Goal: Information Seeking & Learning: Learn about a topic

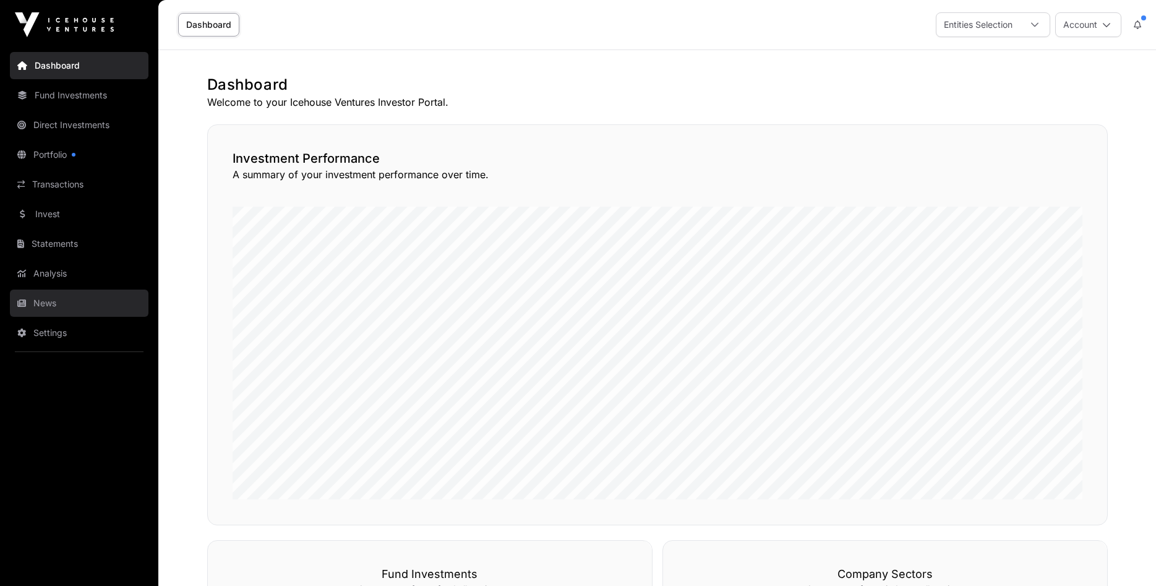
click at [43, 303] on link "News" at bounding box center [79, 303] width 139 height 27
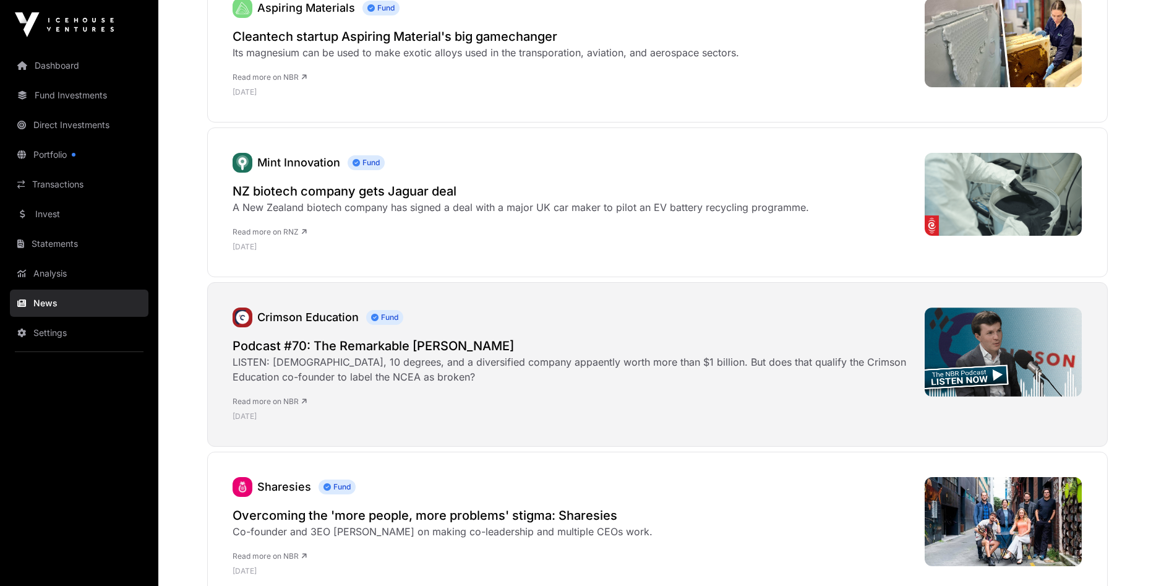
scroll to position [379, 0]
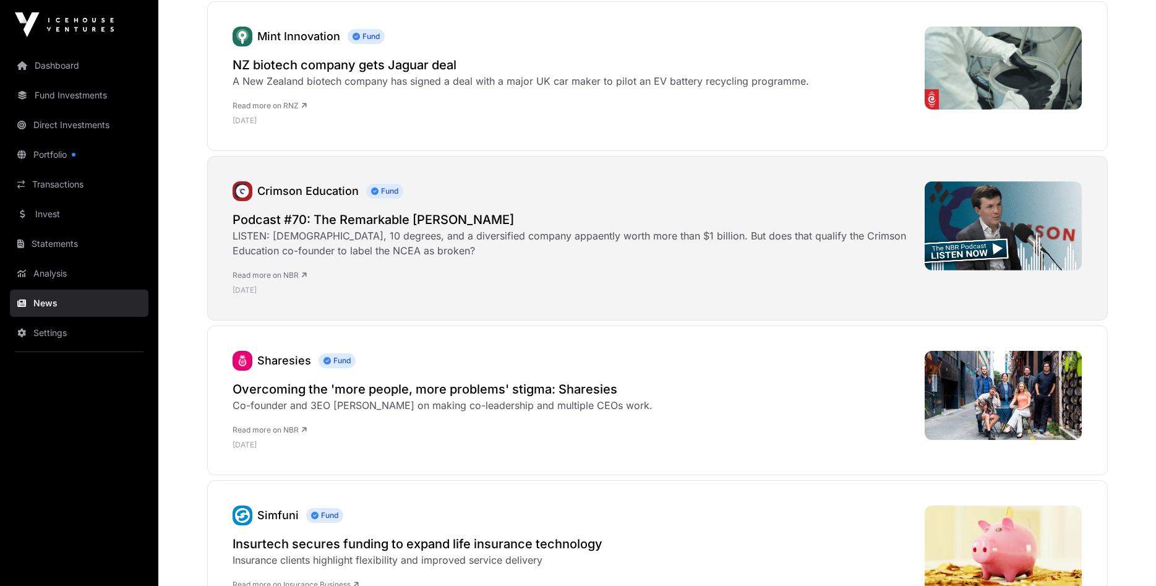
click at [405, 222] on h2 "Podcast #70: The Remarkable [PERSON_NAME]" at bounding box center [573, 219] width 680 height 17
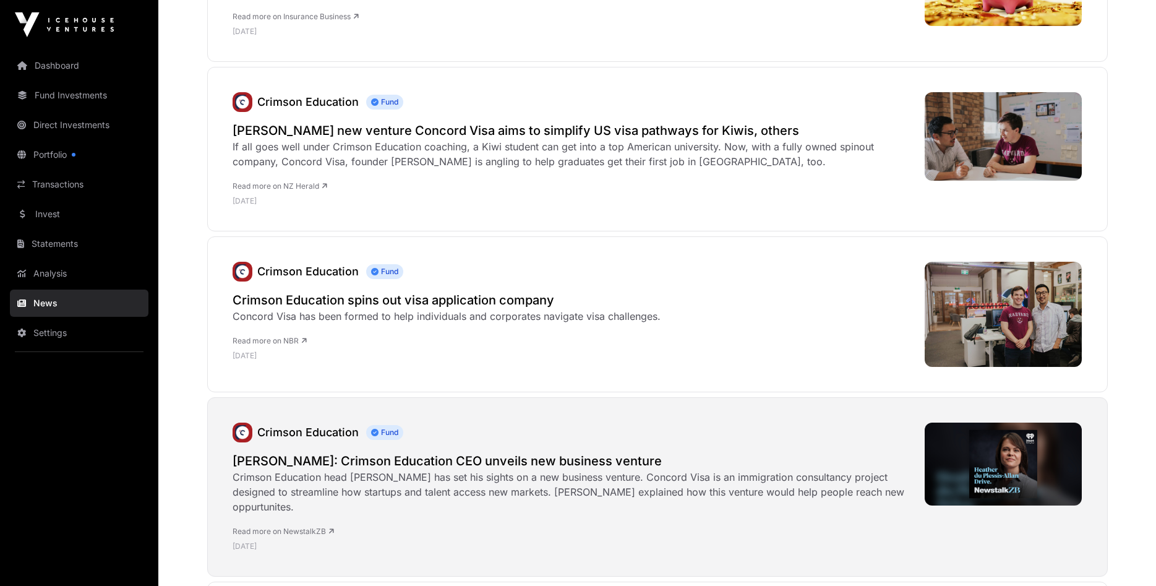
scroll to position [1073, 0]
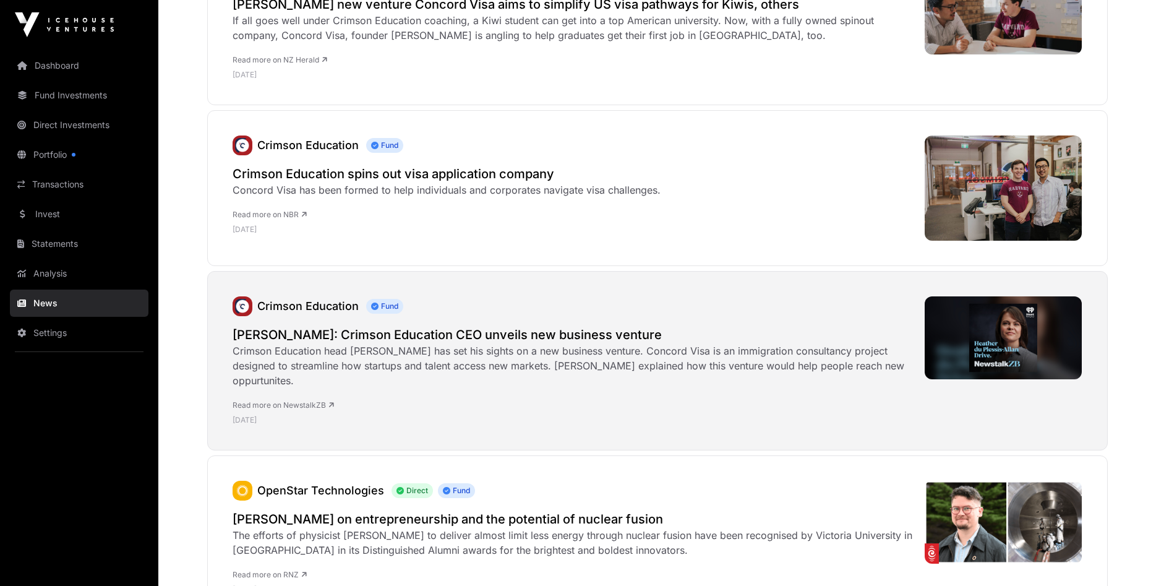
click at [381, 340] on h2 "[PERSON_NAME]: Crimson Education CEO unveils new business venture" at bounding box center [573, 334] width 680 height 17
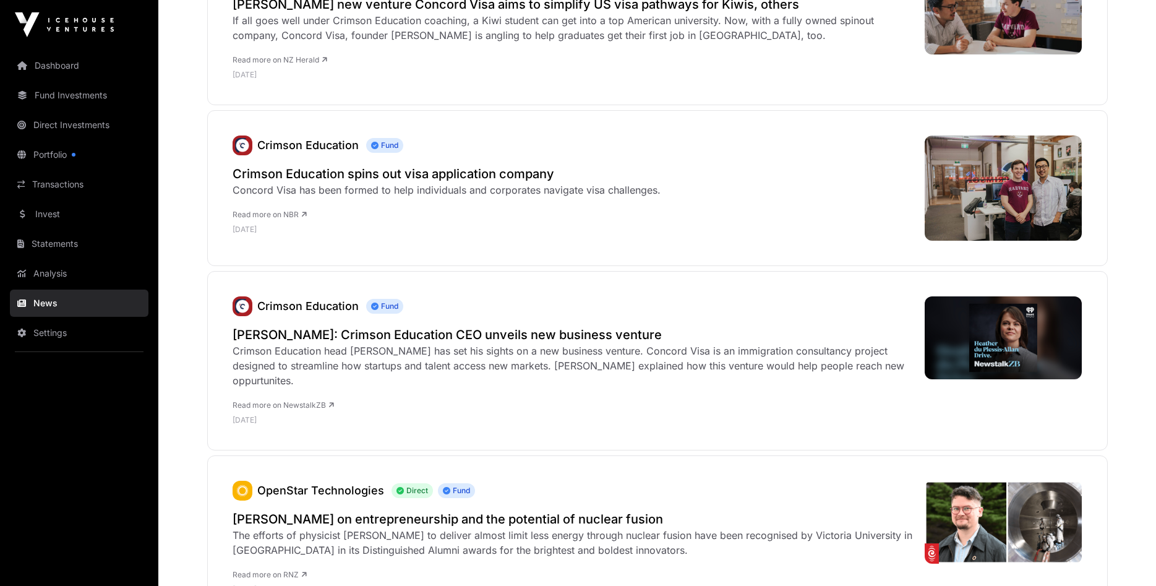
scroll to position [1010, 0]
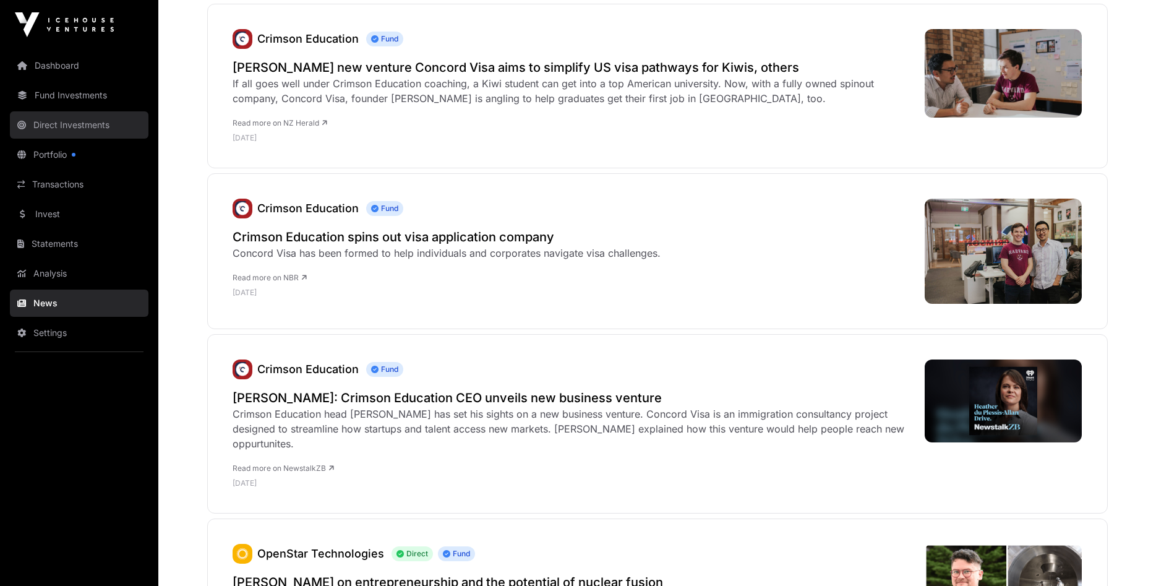
click at [51, 119] on link "Direct Investments" at bounding box center [79, 124] width 139 height 27
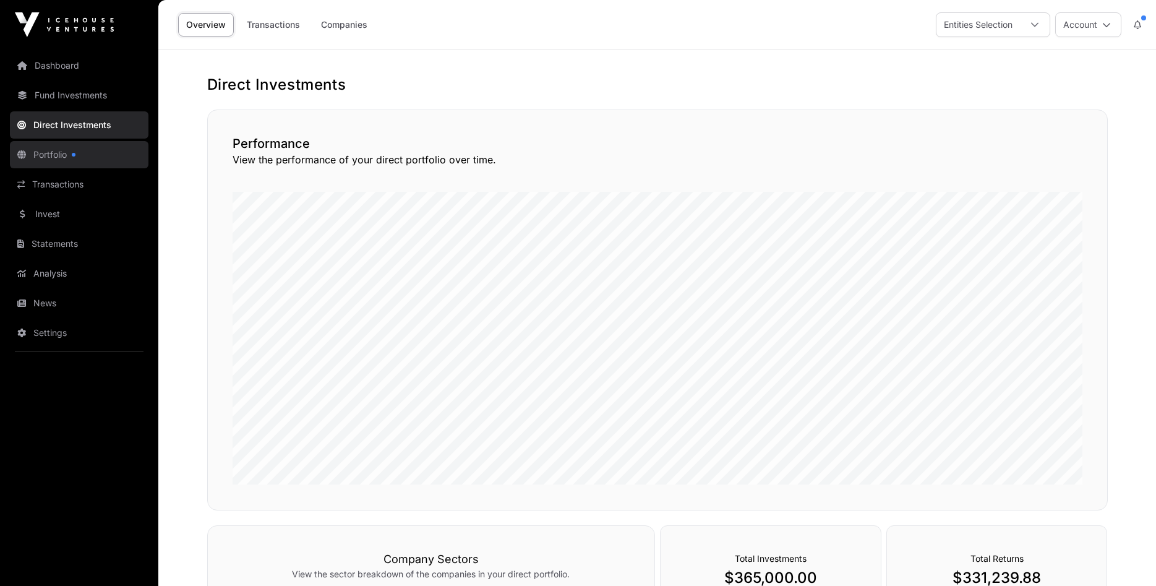
click at [49, 155] on link "Portfolio" at bounding box center [79, 154] width 139 height 27
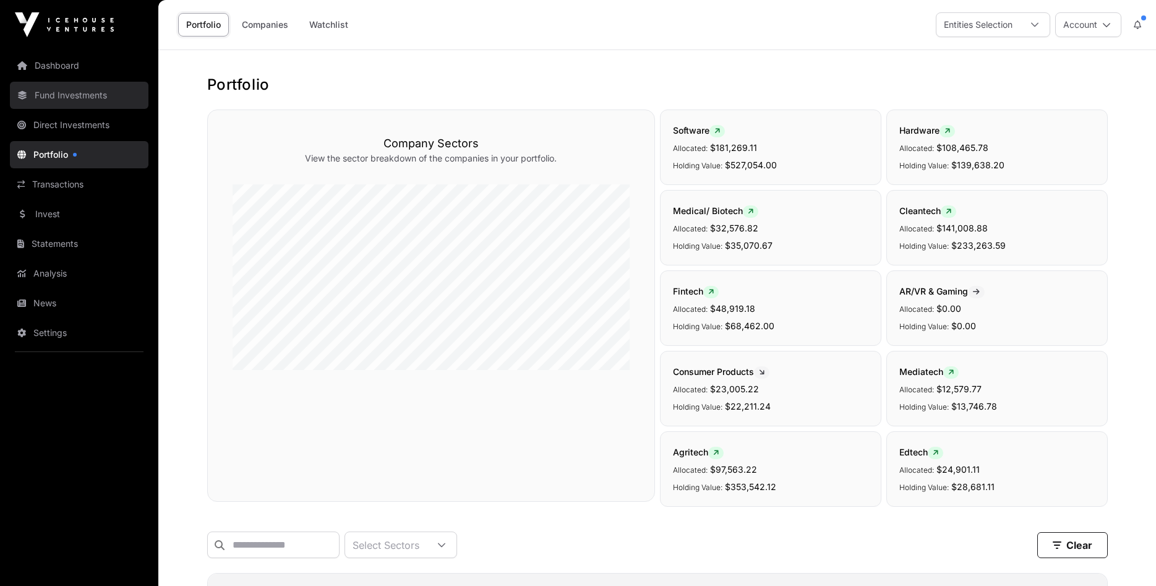
click at [37, 94] on link "Fund Investments" at bounding box center [79, 95] width 139 height 27
click at [48, 90] on link "Fund Investments" at bounding box center [79, 95] width 139 height 27
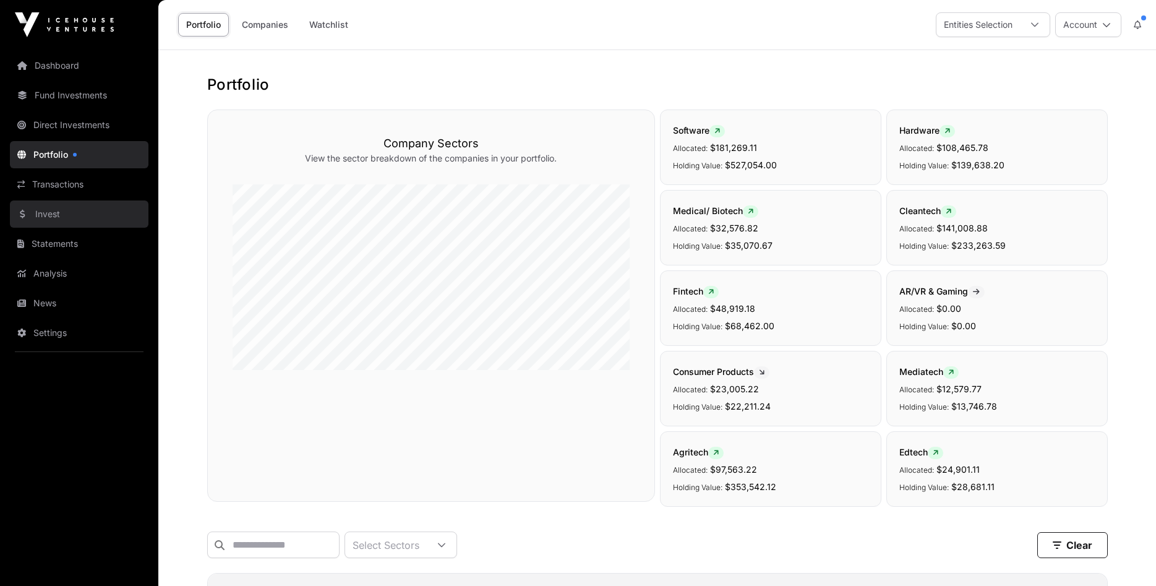
click at [37, 213] on link "Invest" at bounding box center [79, 213] width 139 height 27
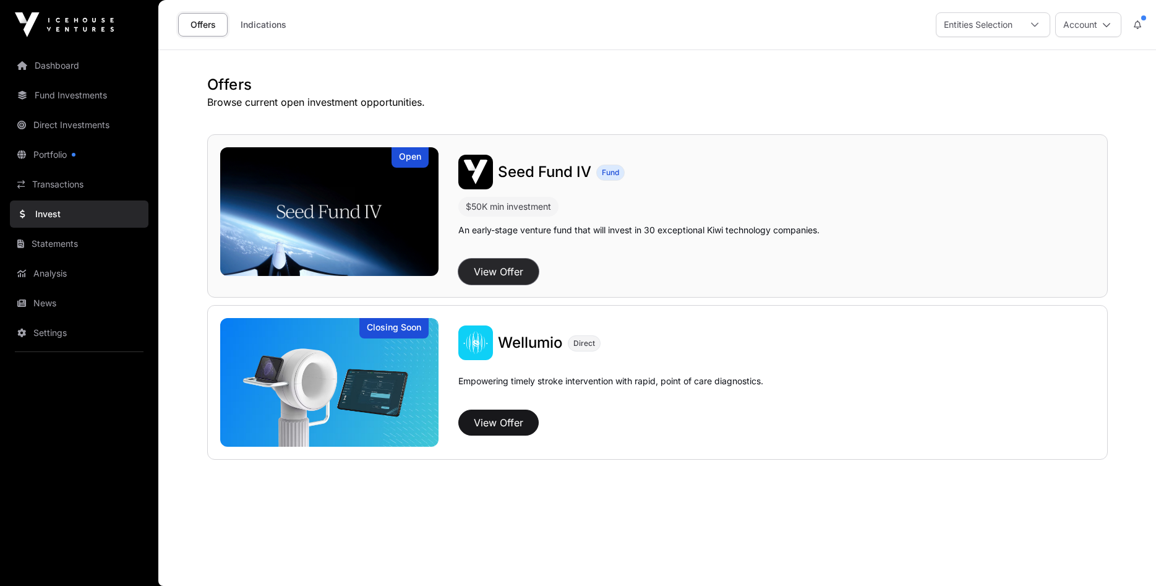
click at [515, 265] on button "View Offer" at bounding box center [499, 272] width 80 height 26
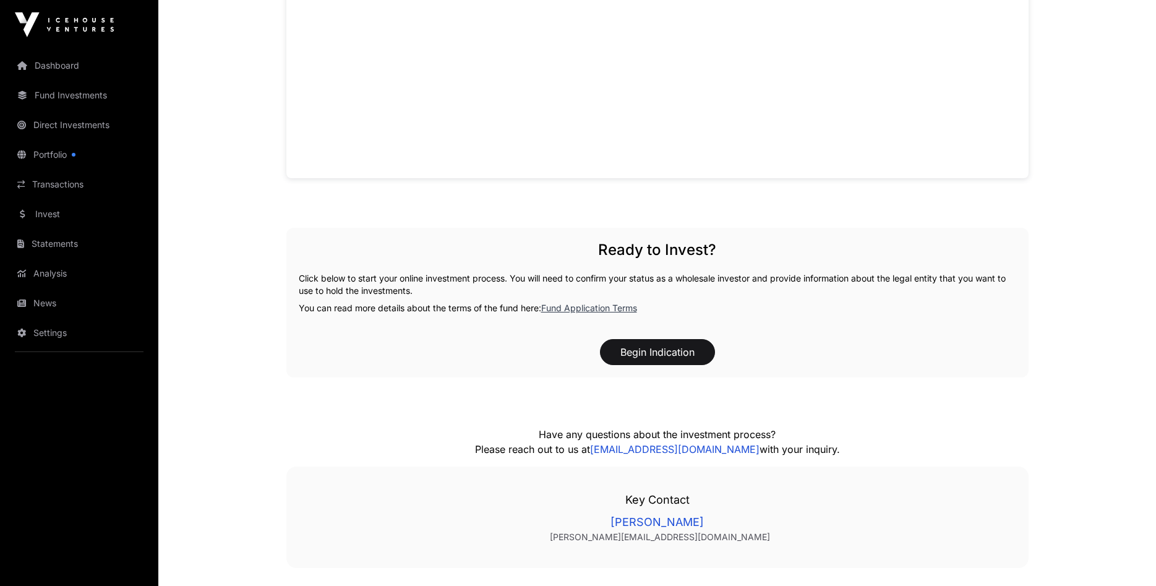
scroll to position [820, 0]
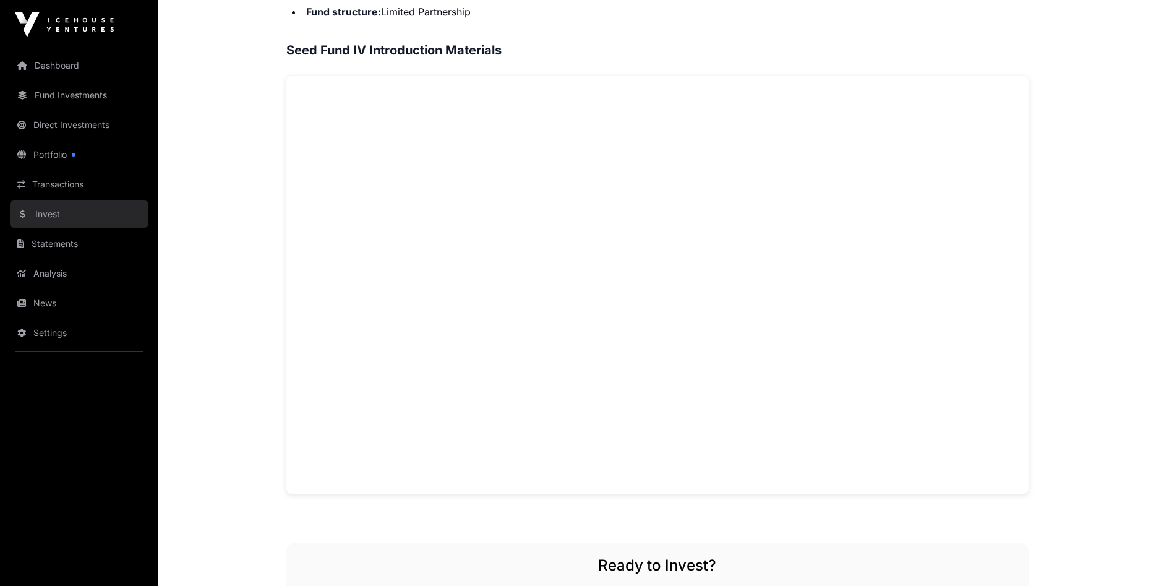
click at [47, 213] on link "Invest" at bounding box center [79, 213] width 139 height 27
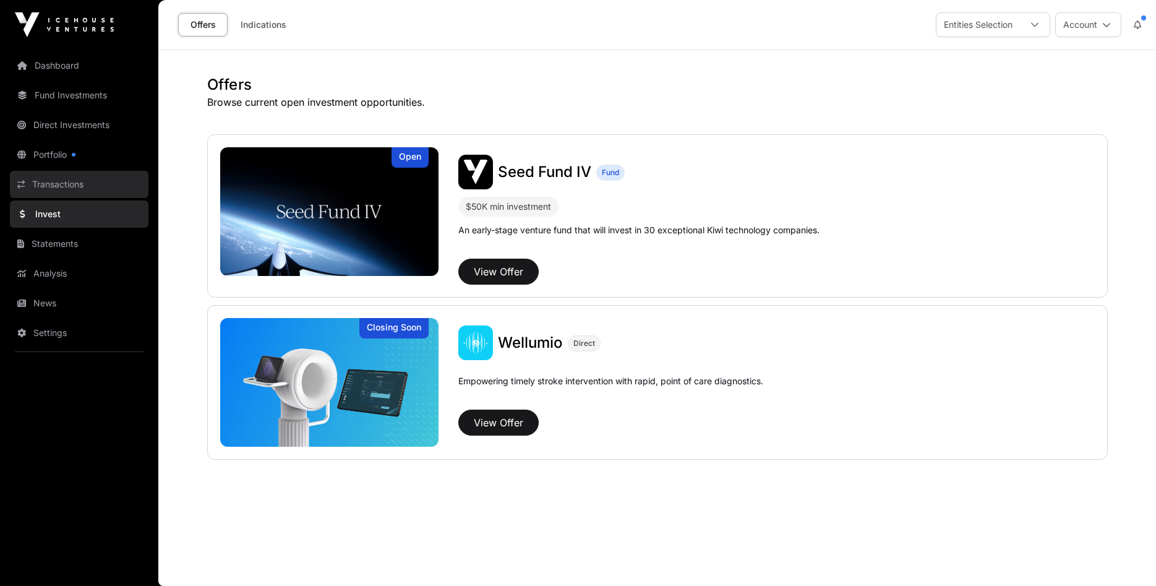
click at [82, 181] on link "Transactions" at bounding box center [79, 184] width 139 height 27
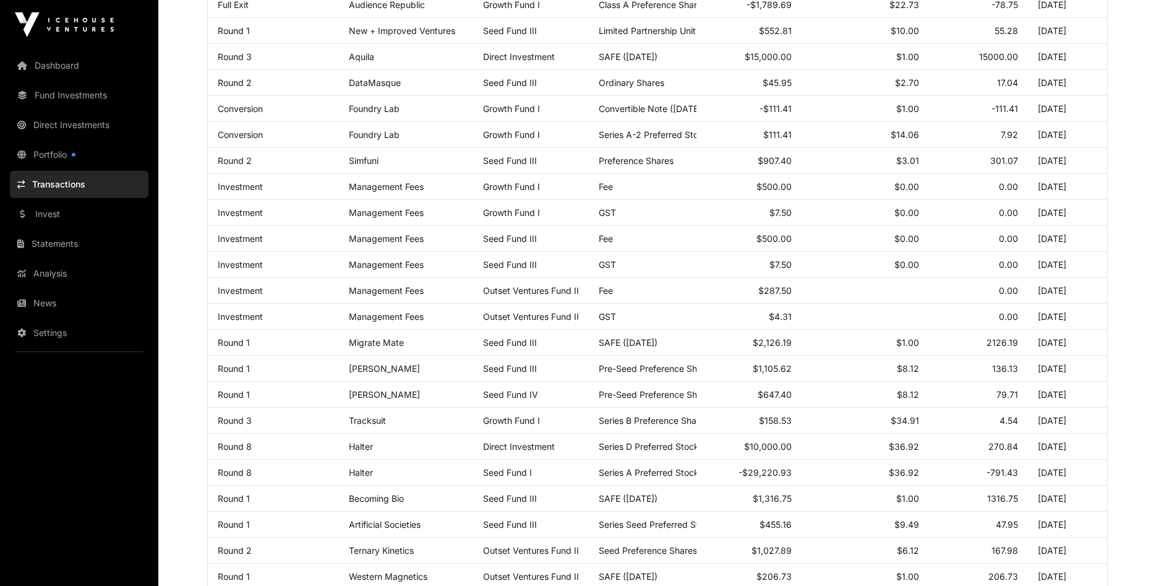
scroll to position [505, 0]
